Goal: Task Accomplishment & Management: Manage account settings

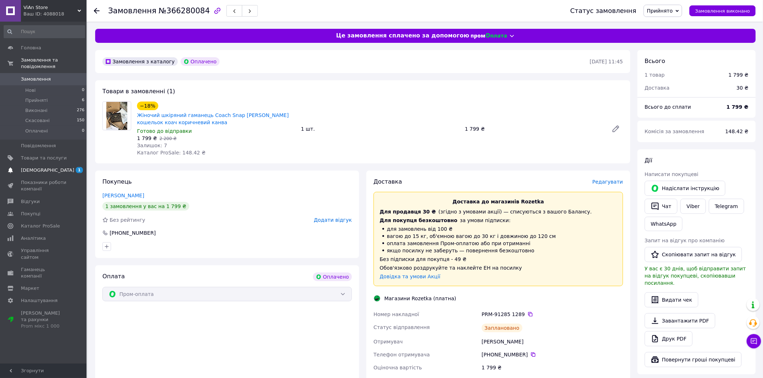
click at [32, 167] on span "[DEMOGRAPHIC_DATA]" at bounding box center [47, 170] width 53 height 6
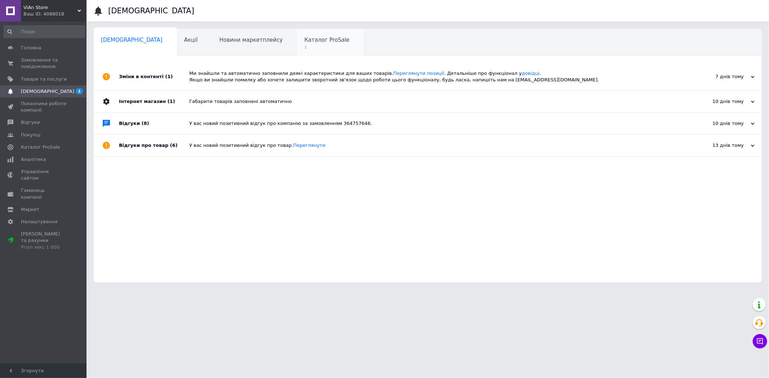
click at [304, 38] on span "Каталог ProSale" at bounding box center [326, 40] width 45 height 6
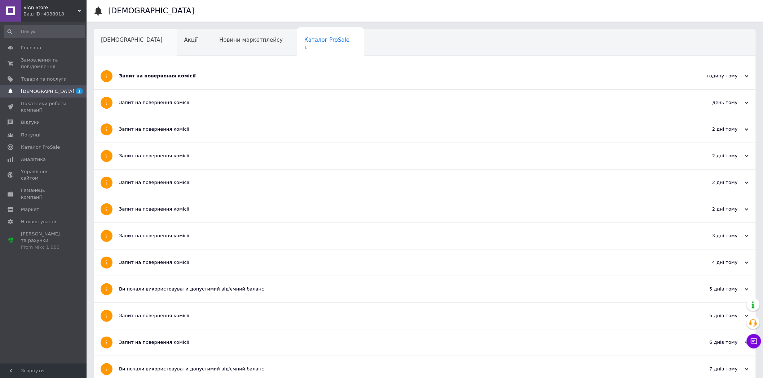
click at [99, 37] on div "[DEMOGRAPHIC_DATA]" at bounding box center [135, 42] width 83 height 27
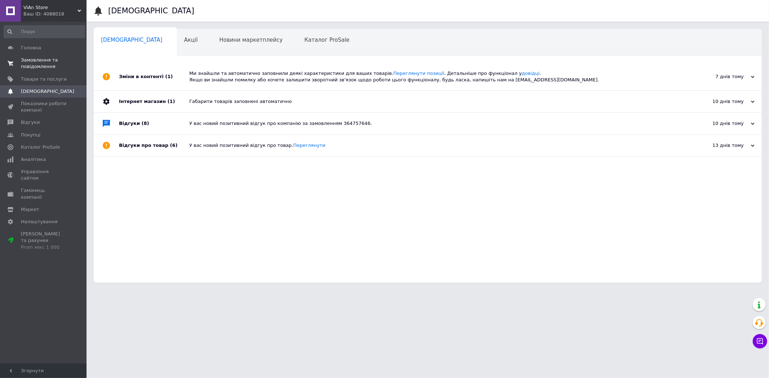
click at [25, 68] on span "Замовлення та повідомлення" at bounding box center [44, 63] width 46 height 13
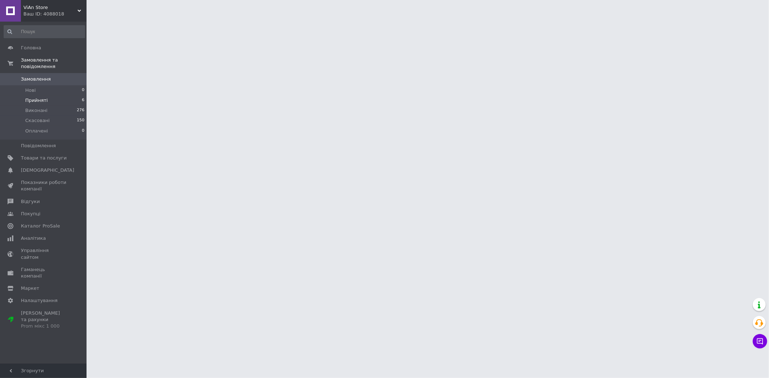
click at [45, 96] on li "Прийняті 6" at bounding box center [44, 101] width 89 height 10
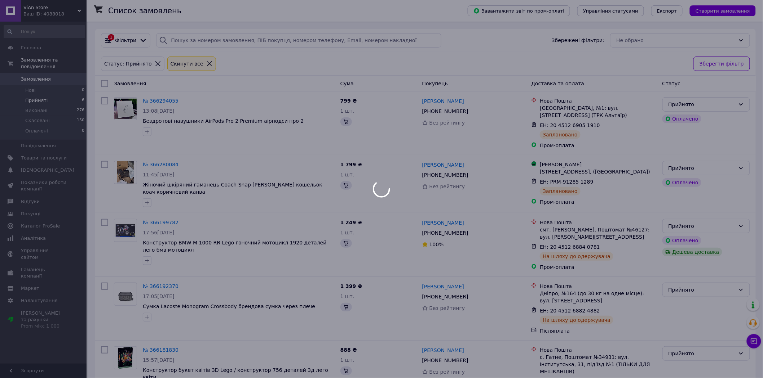
click at [35, 97] on span "Прийняті" at bounding box center [36, 100] width 22 height 6
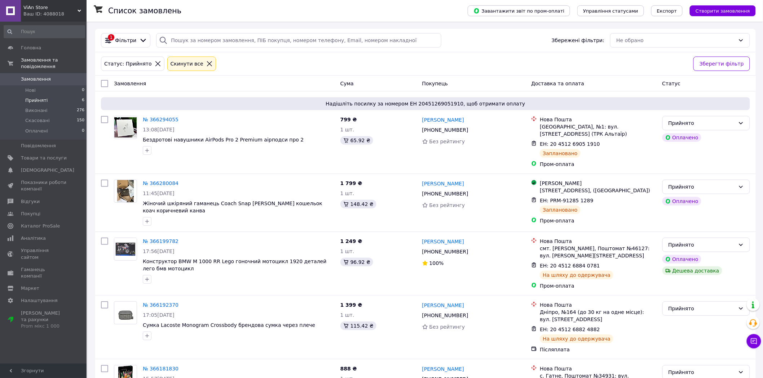
click at [43, 97] on span "Прийняті" at bounding box center [36, 100] width 22 height 6
click at [601, 145] on div "ЕН: 20 4512 6905 1910" at bounding box center [598, 144] width 118 height 9
click at [601, 144] on icon at bounding box center [604, 144] width 6 height 6
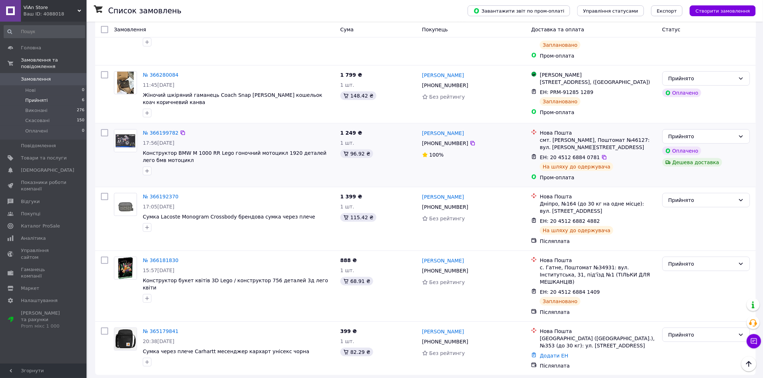
scroll to position [112, 0]
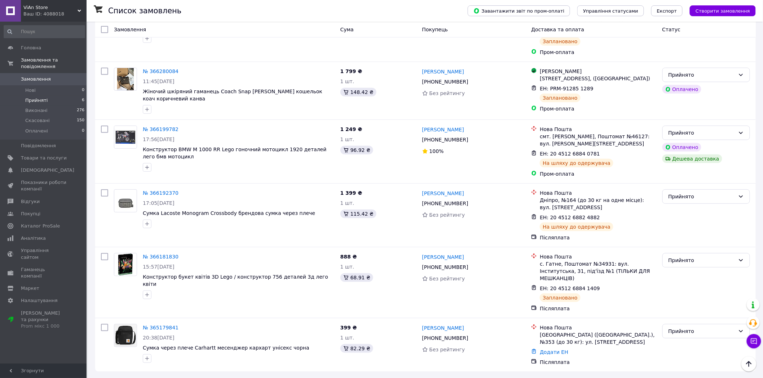
drag, startPoint x: 38, startPoint y: 96, endPoint x: 39, endPoint y: 75, distance: 20.9
click at [38, 97] on span "Прийняті" at bounding box center [36, 100] width 22 height 6
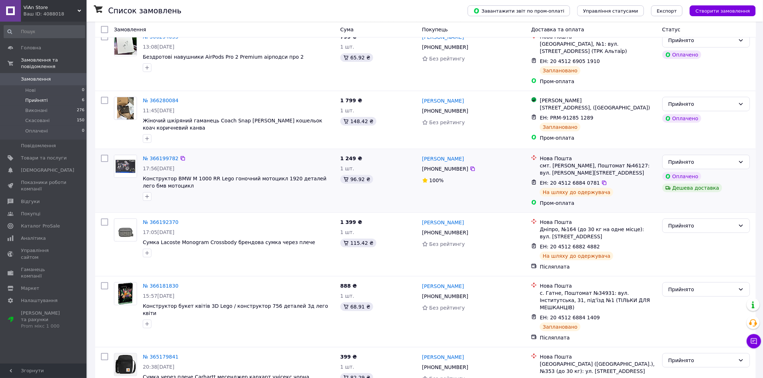
scroll to position [112, 0]
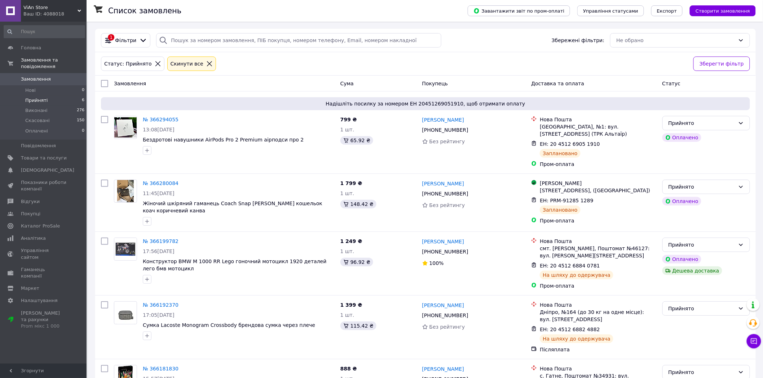
click at [77, 8] on div "ViAn Store Ваш ID: 4088018" at bounding box center [54, 11] width 66 height 22
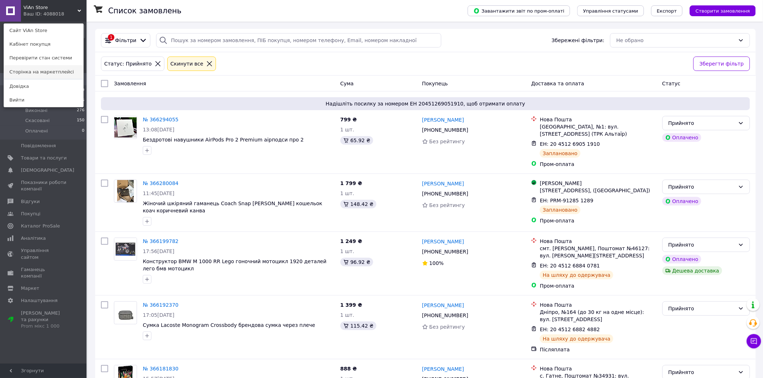
drag, startPoint x: 43, startPoint y: 70, endPoint x: 52, endPoint y: 68, distance: 9.8
click at [76, 10] on div "ViAn Store Ваш ID: 4088018 Сайт ViAn Store Кабінет покупця Перевірити стан сист…" at bounding box center [43, 11] width 86 height 22
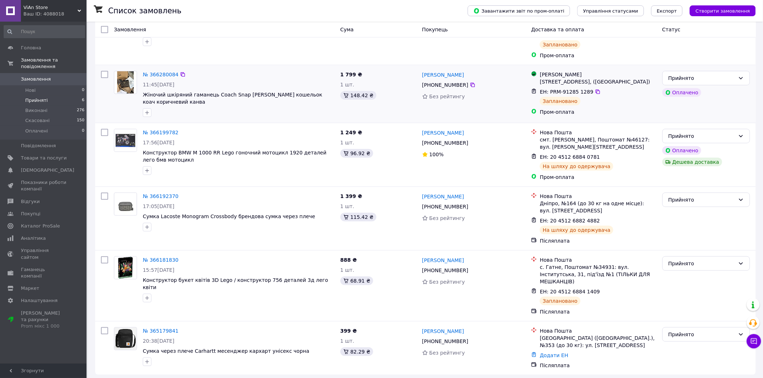
scroll to position [112, 0]
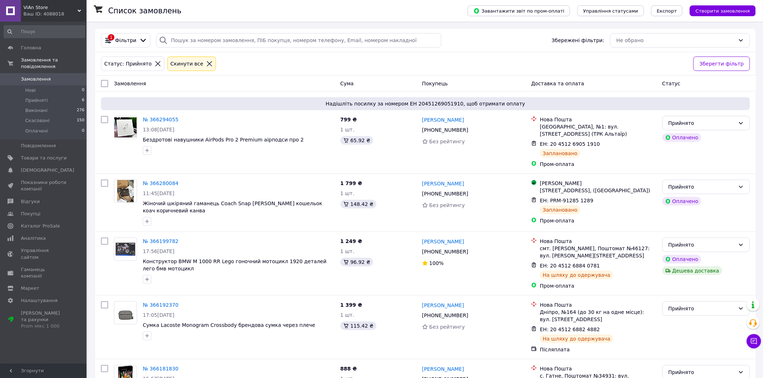
scroll to position [112, 0]
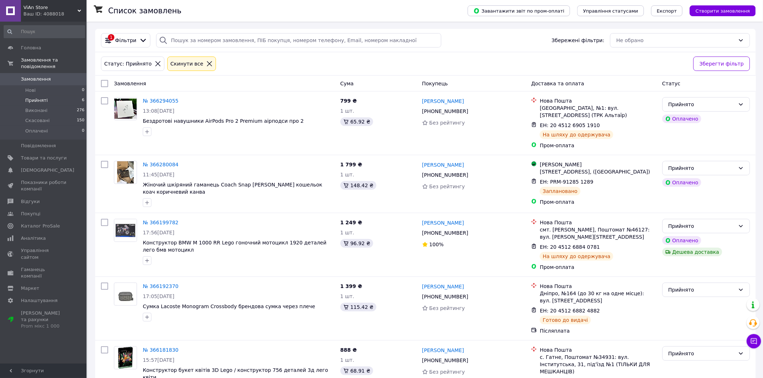
click at [494, 62] on div "Статус: Прийнято Cкинути все" at bounding box center [393, 63] width 589 height 17
click at [35, 97] on span "Прийняті" at bounding box center [36, 100] width 22 height 6
click at [159, 106] on div "№ 366294055 13:08, 12.10.2025 Бездротові навушники AirPods Pro 2 Premium аірпод…" at bounding box center [238, 116] width 197 height 45
